Goal: Task Accomplishment & Management: Manage account settings

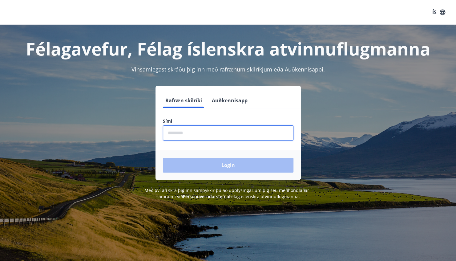
click at [179, 133] on input "phone" at bounding box center [228, 132] width 130 height 15
type input "********"
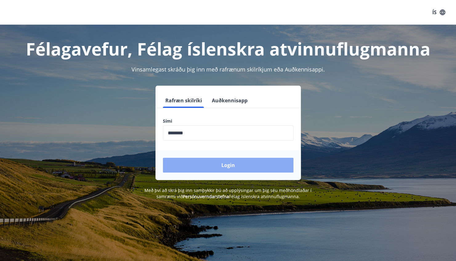
click at [194, 165] on button "Login" at bounding box center [228, 165] width 130 height 15
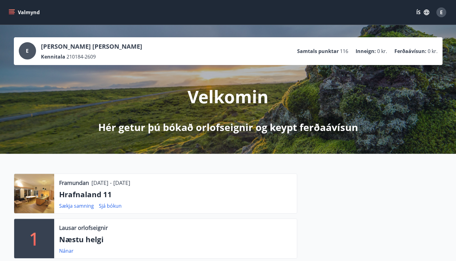
click at [14, 12] on icon "menu" at bounding box center [12, 12] width 6 height 6
